Goal: Information Seeking & Learning: Learn about a topic

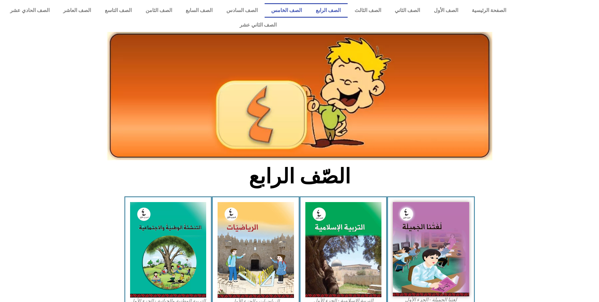
click at [307, 7] on link "الصف الخامس" at bounding box center [287, 10] width 45 height 15
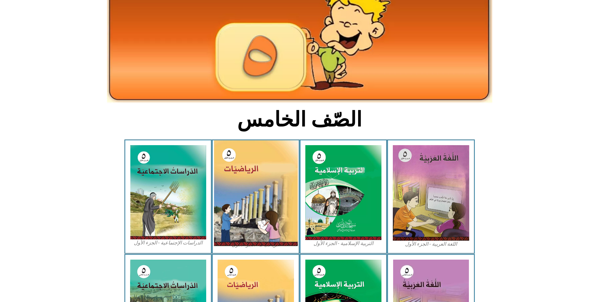
scroll to position [95, 0]
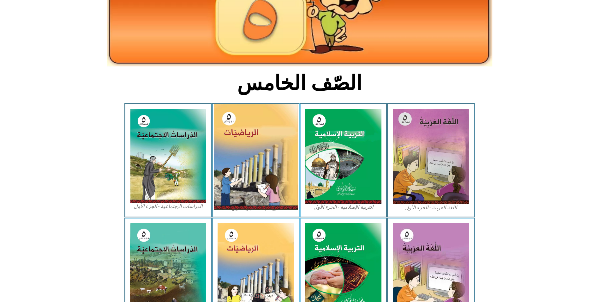
click at [256, 125] on img at bounding box center [256, 156] width 84 height 105
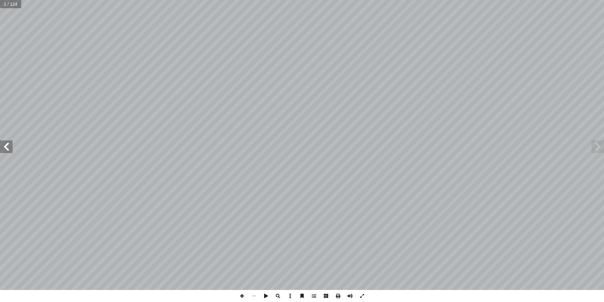
click at [8, 150] on span at bounding box center [6, 146] width 13 height 13
click at [8, 149] on span at bounding box center [6, 146] width 13 height 13
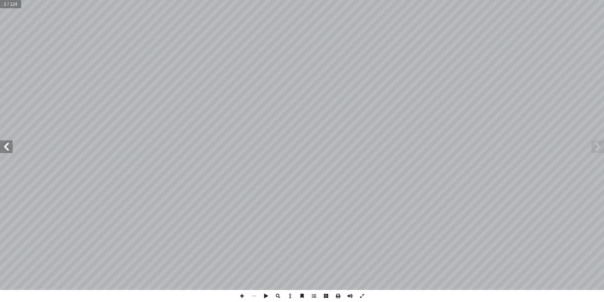
click at [8, 149] on span at bounding box center [6, 146] width 13 height 13
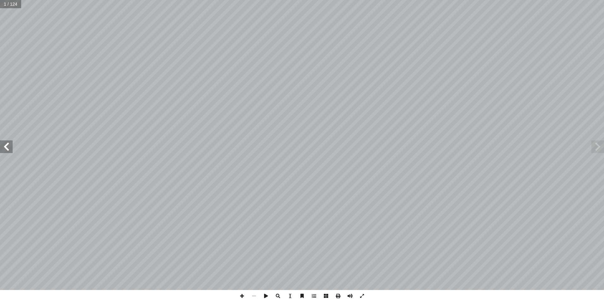
click at [8, 149] on span at bounding box center [6, 146] width 13 height 13
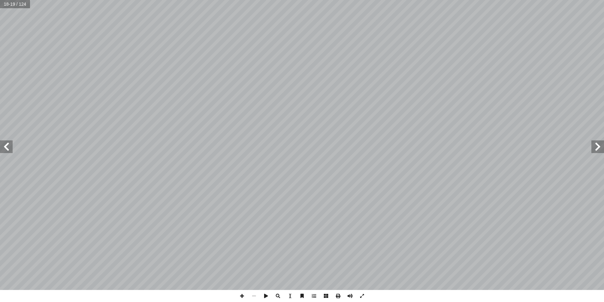
click at [8, 149] on span at bounding box center [6, 146] width 13 height 13
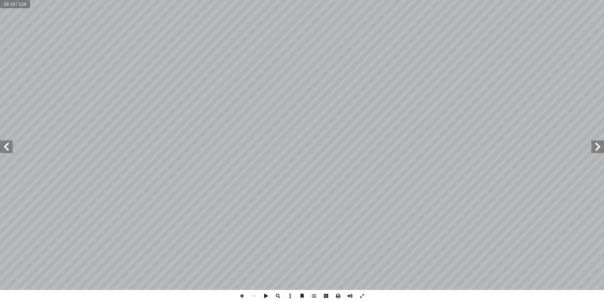
click at [8, 149] on span at bounding box center [6, 146] width 13 height 13
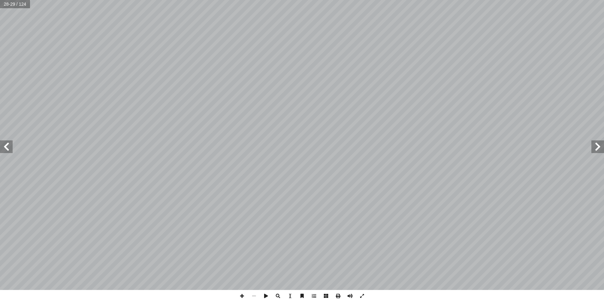
click at [8, 149] on span at bounding box center [6, 146] width 13 height 13
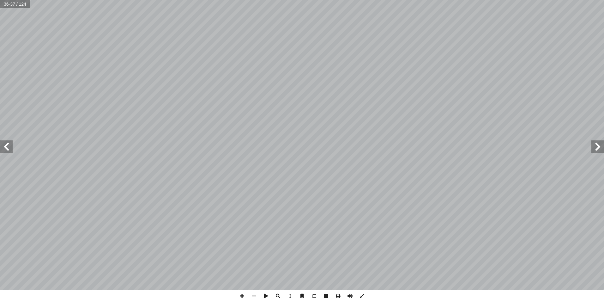
click at [8, 149] on span at bounding box center [6, 146] width 13 height 13
drag, startPoint x: 12, startPoint y: 144, endPoint x: 598, endPoint y: 148, distance: 585.9
click at [598, 148] on span at bounding box center [597, 146] width 13 height 13
click at [12, 148] on span at bounding box center [6, 146] width 13 height 13
click at [6, 146] on span at bounding box center [6, 146] width 13 height 13
